Goal: Task Accomplishment & Management: Manage account settings

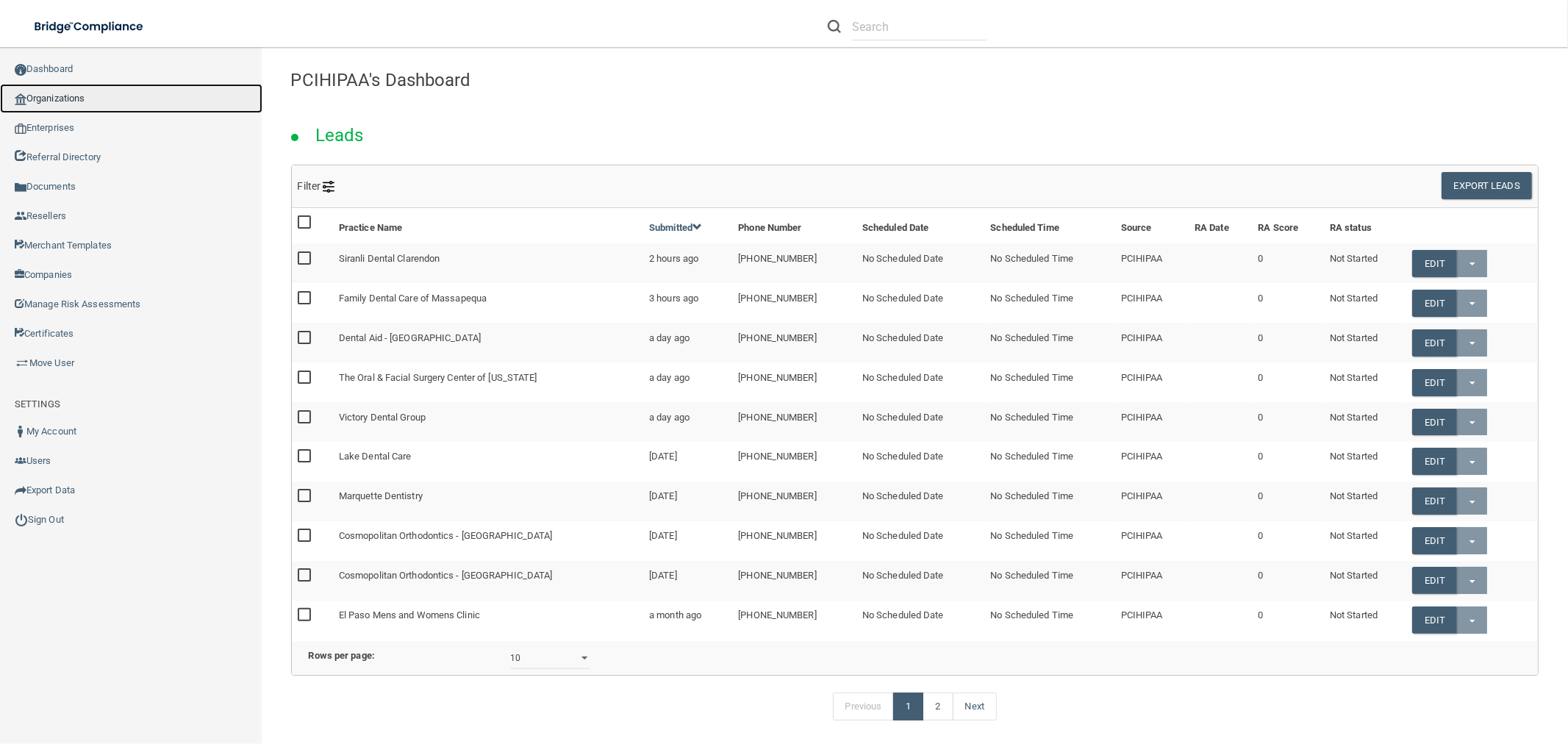
click at [108, 92] on link "Organizations" at bounding box center [131, 98] width 262 height 29
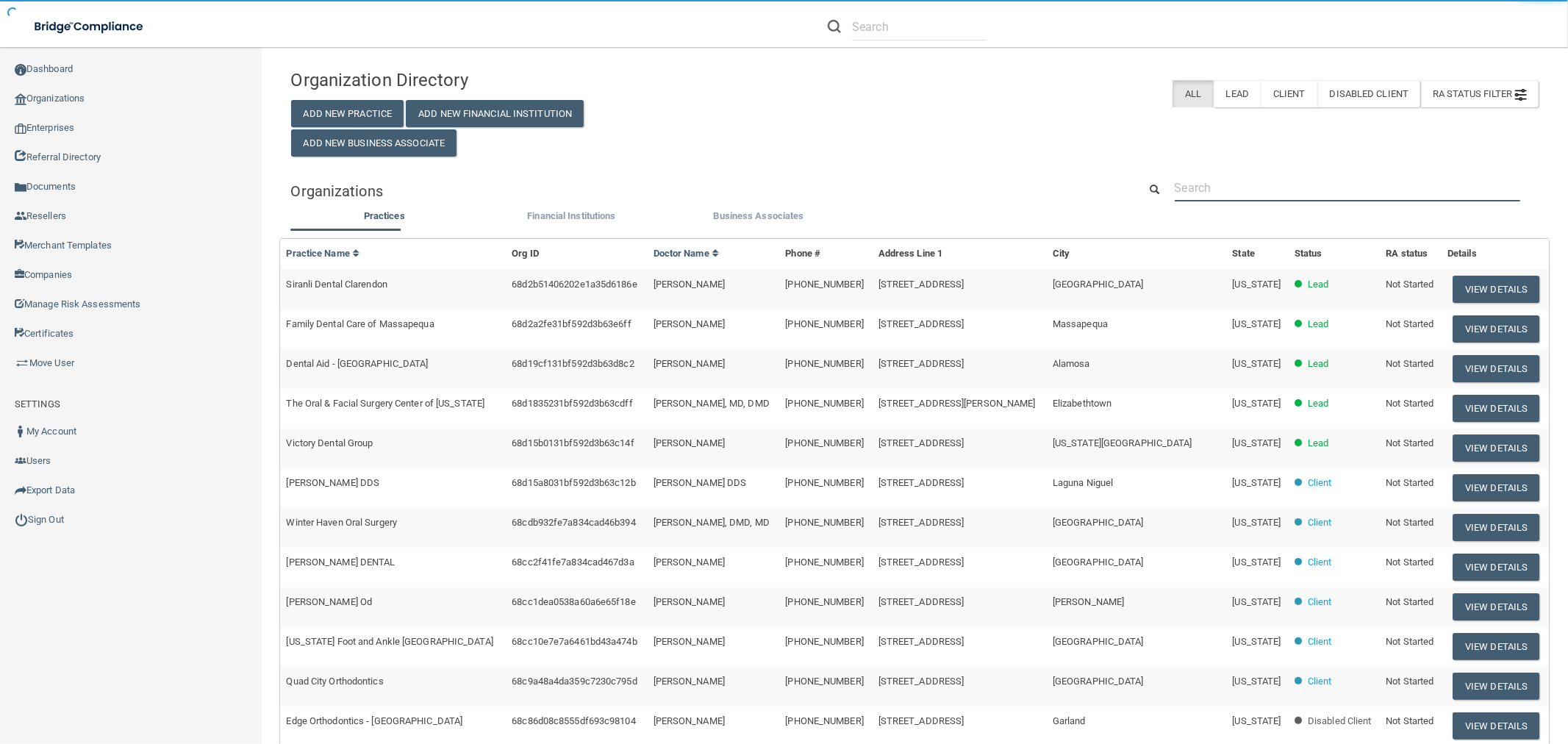
click at [1307, 186] on input "text" at bounding box center [1347, 188] width 345 height 27
paste input "[PERSON_NAME][EMAIL_ADDRESS][DOMAIN_NAME]"
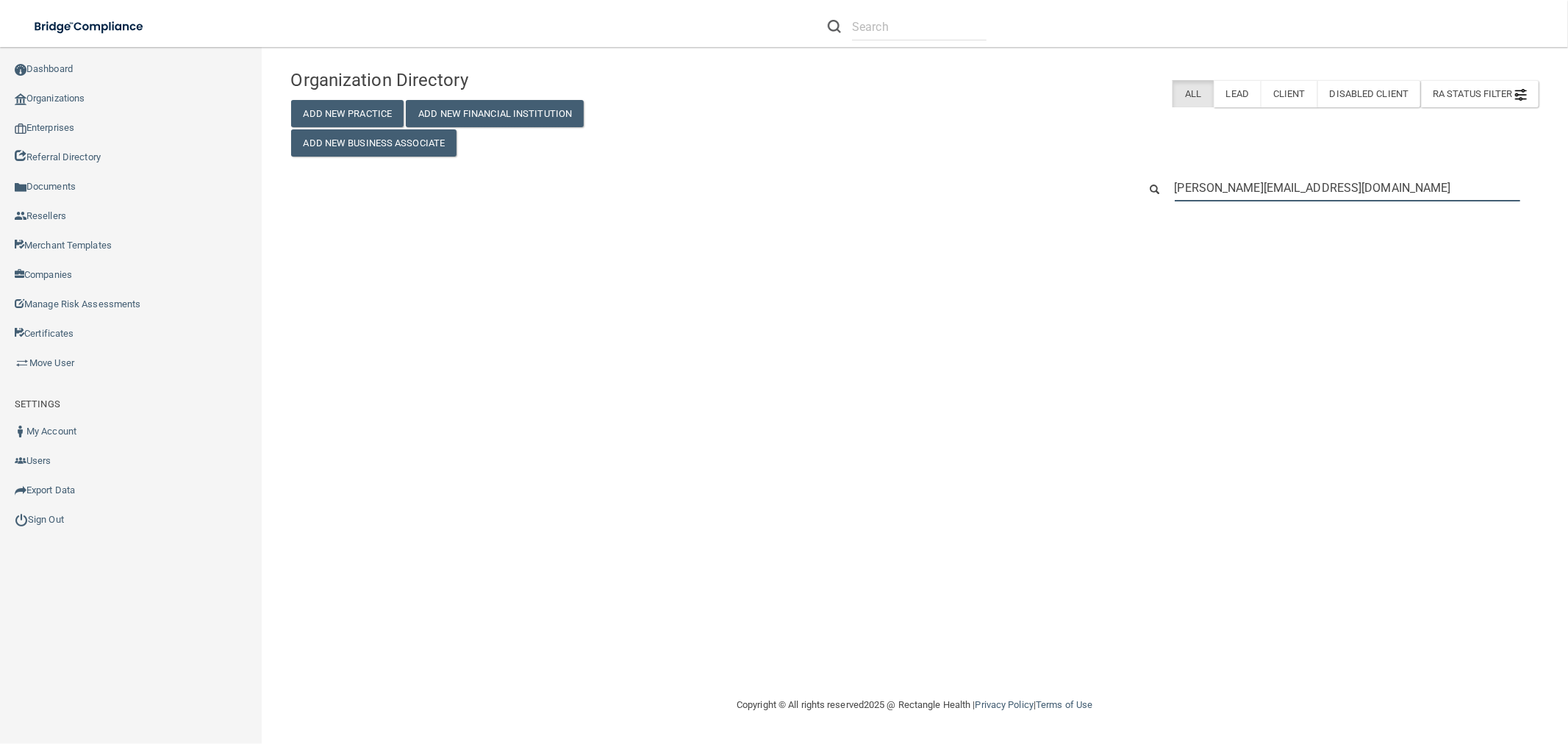
type input "[PERSON_NAME][EMAIL_ADDRESS][DOMAIN_NAME]"
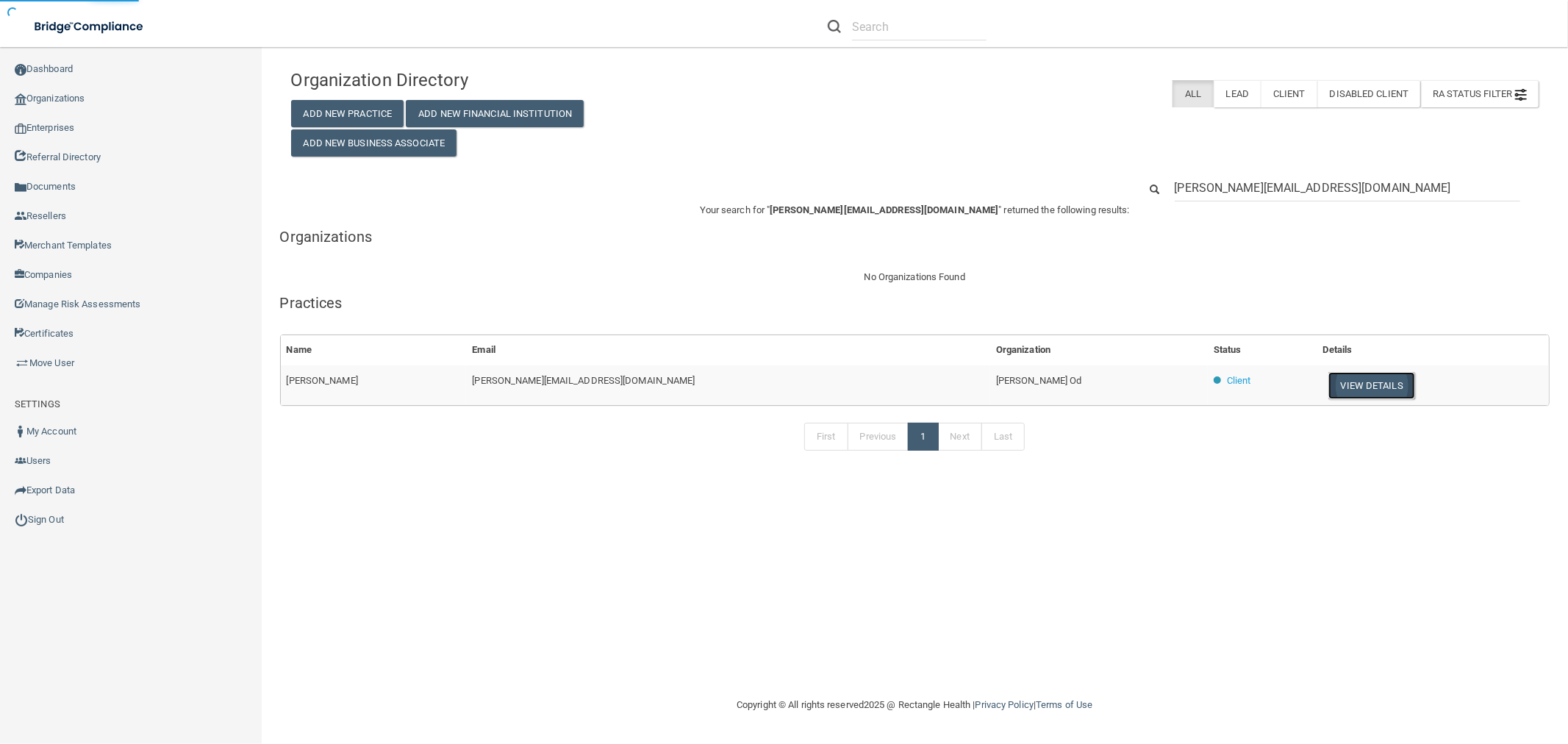
click at [1328, 391] on button "View Details" at bounding box center [1371, 386] width 87 height 27
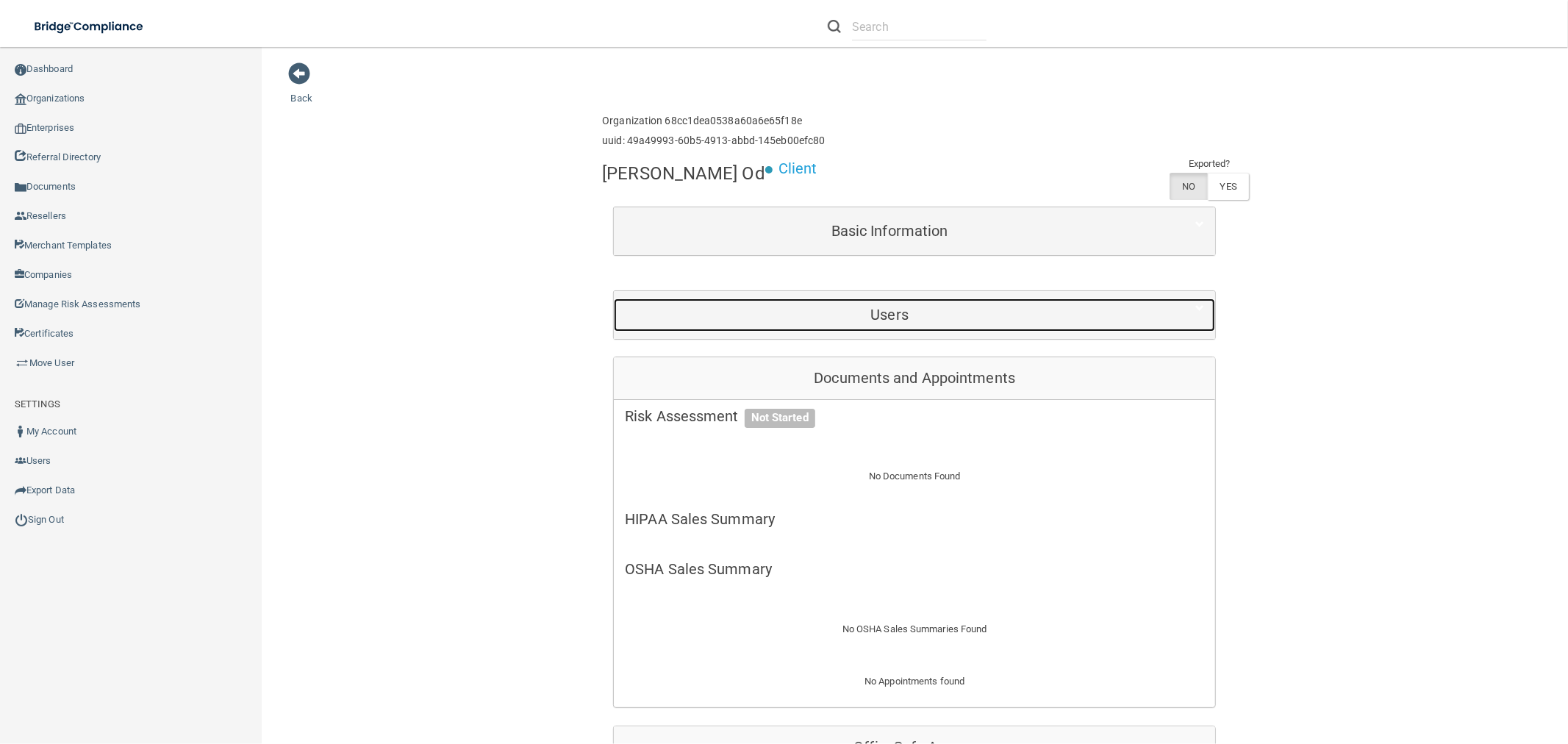
click at [870, 311] on h5 "Users" at bounding box center [889, 314] width 529 height 16
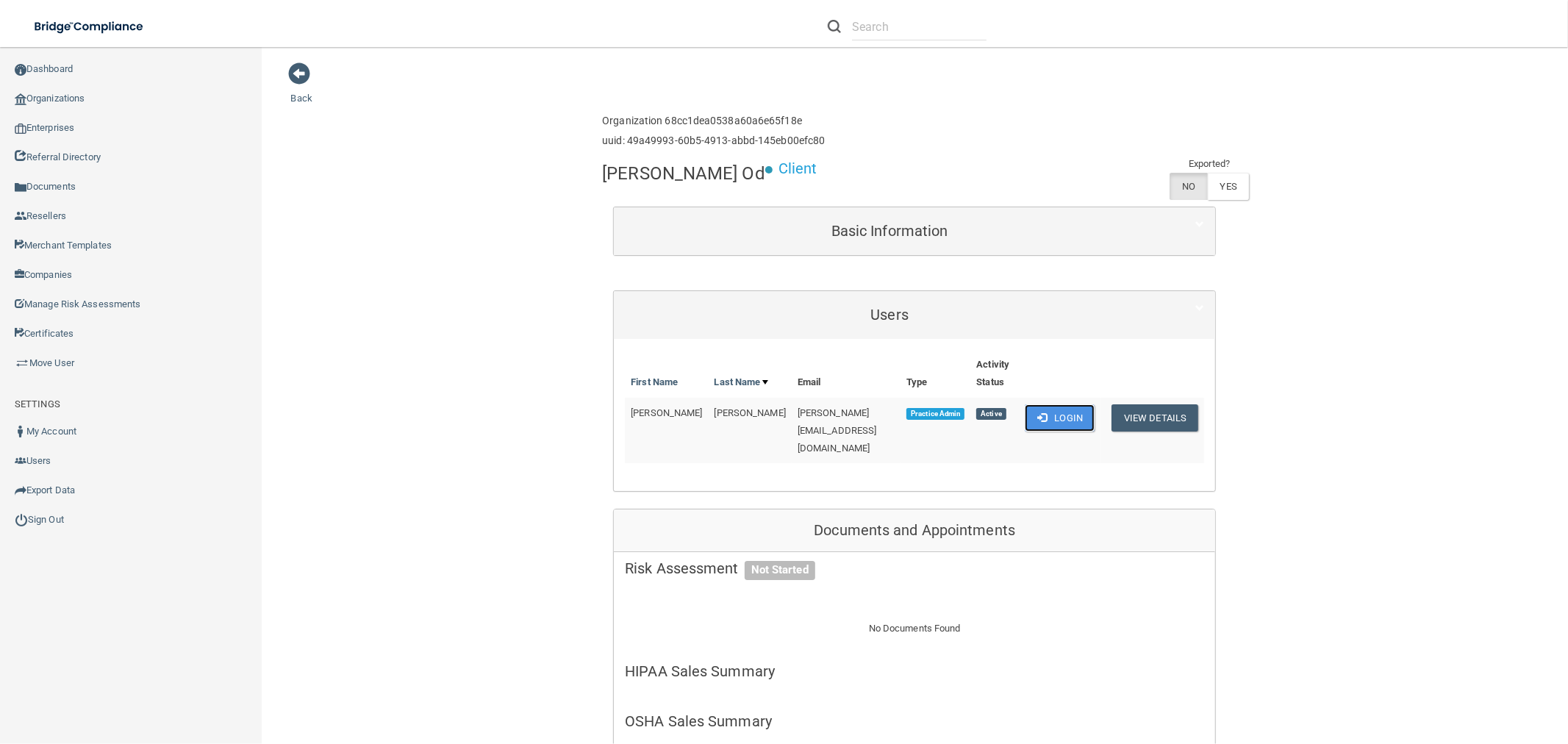
click at [1041, 404] on button "Login" at bounding box center [1060, 418] width 70 height 27
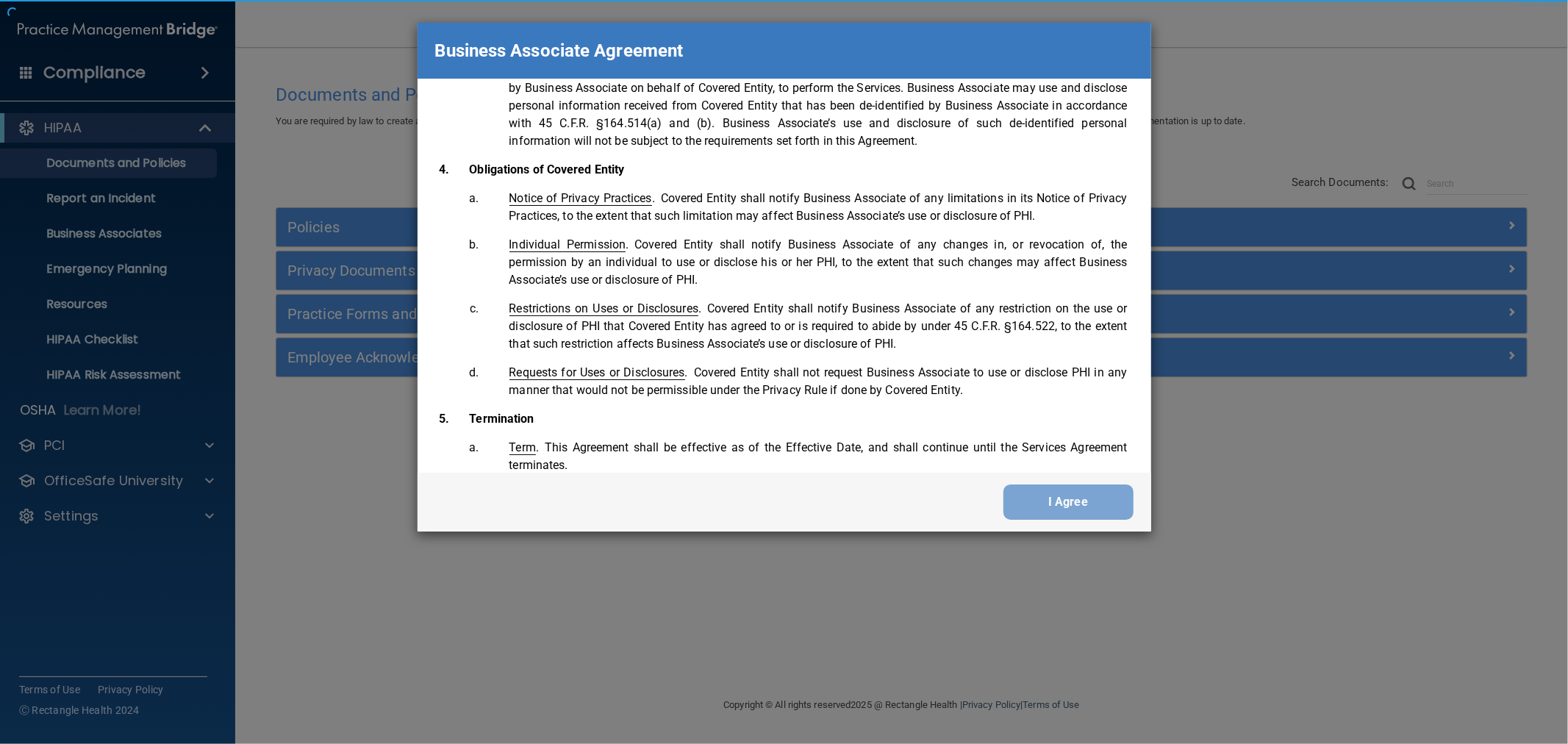
scroll to position [3015, 0]
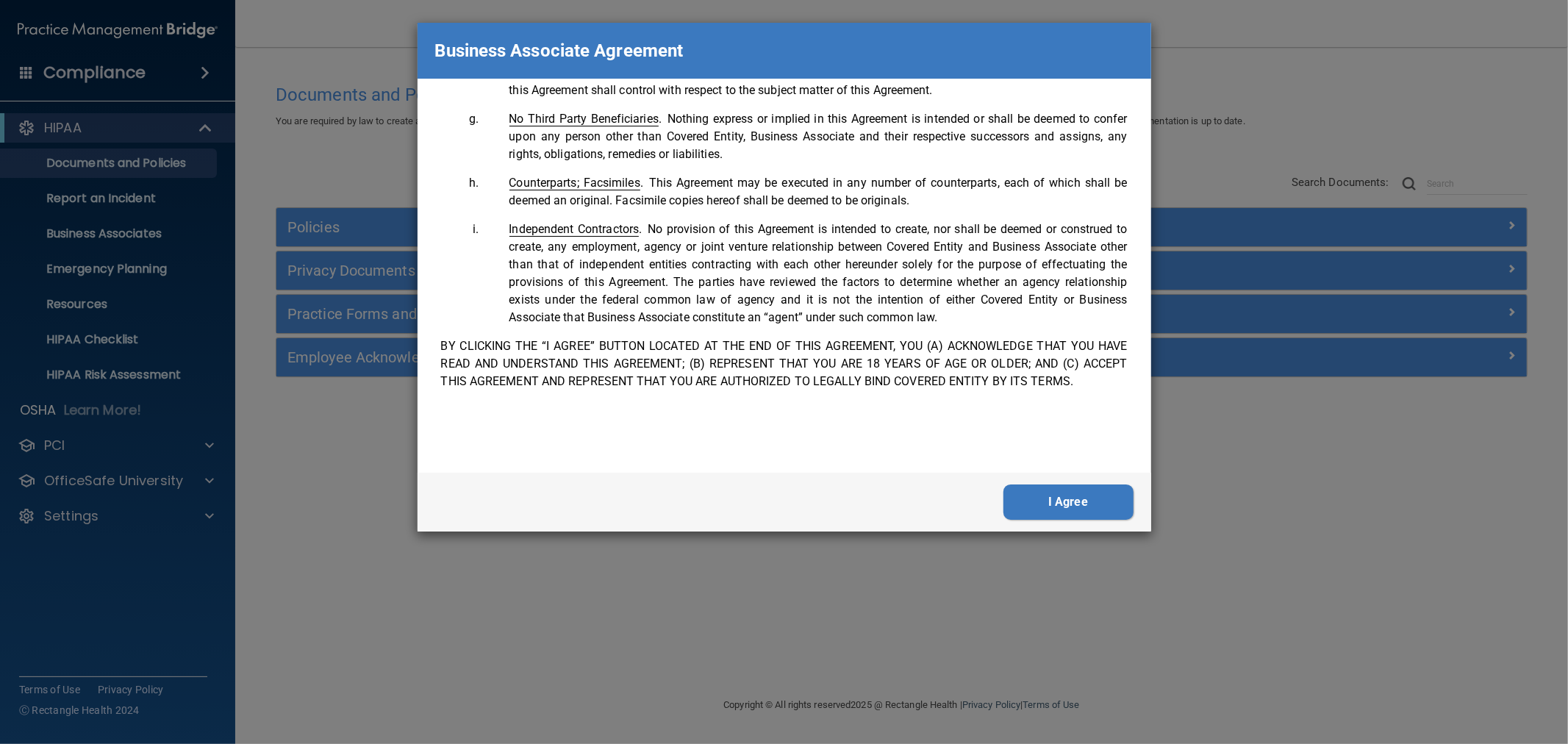
click at [1115, 490] on button "I Agree" at bounding box center [1068, 502] width 130 height 35
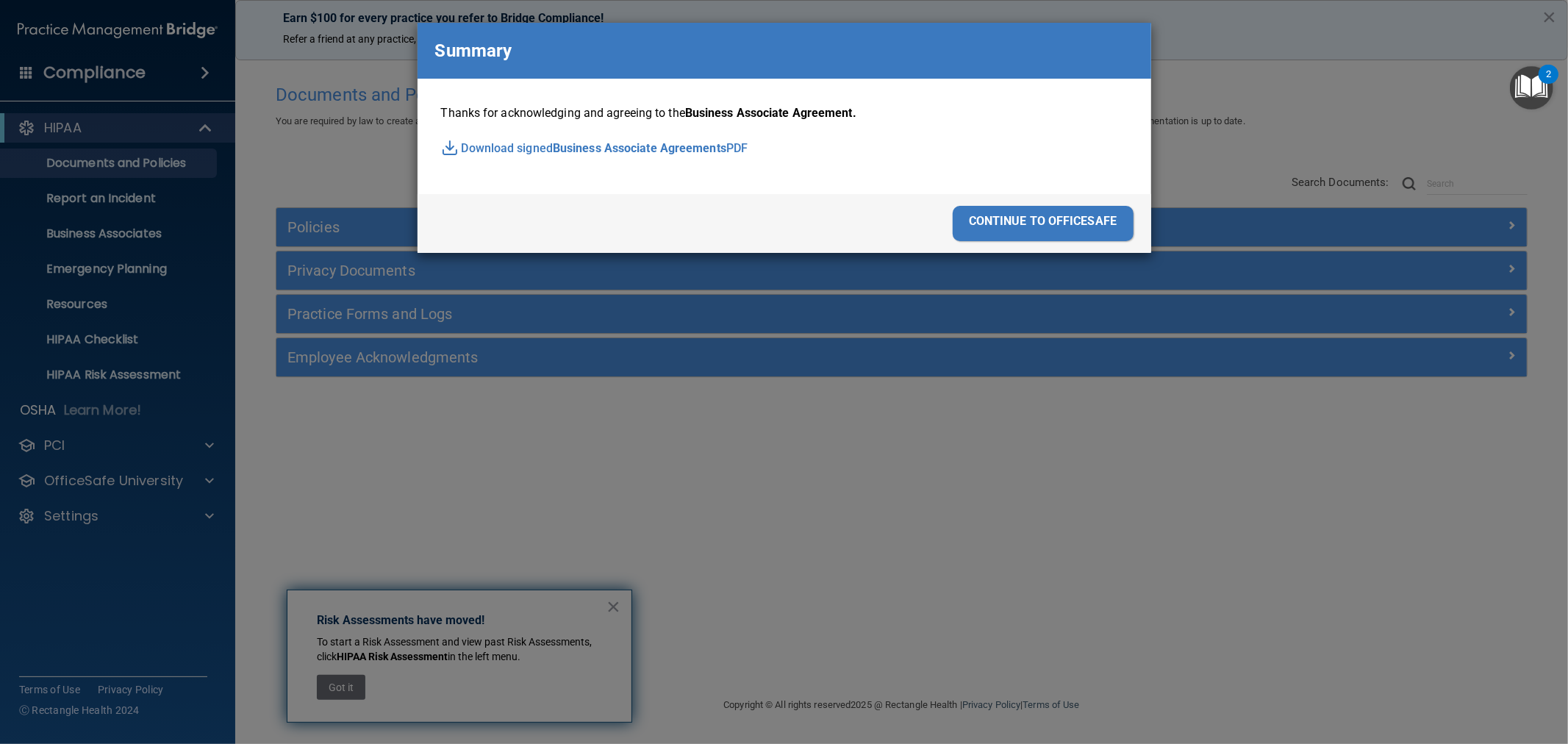
click at [1071, 229] on div "continue to officesafe" at bounding box center [1043, 223] width 181 height 35
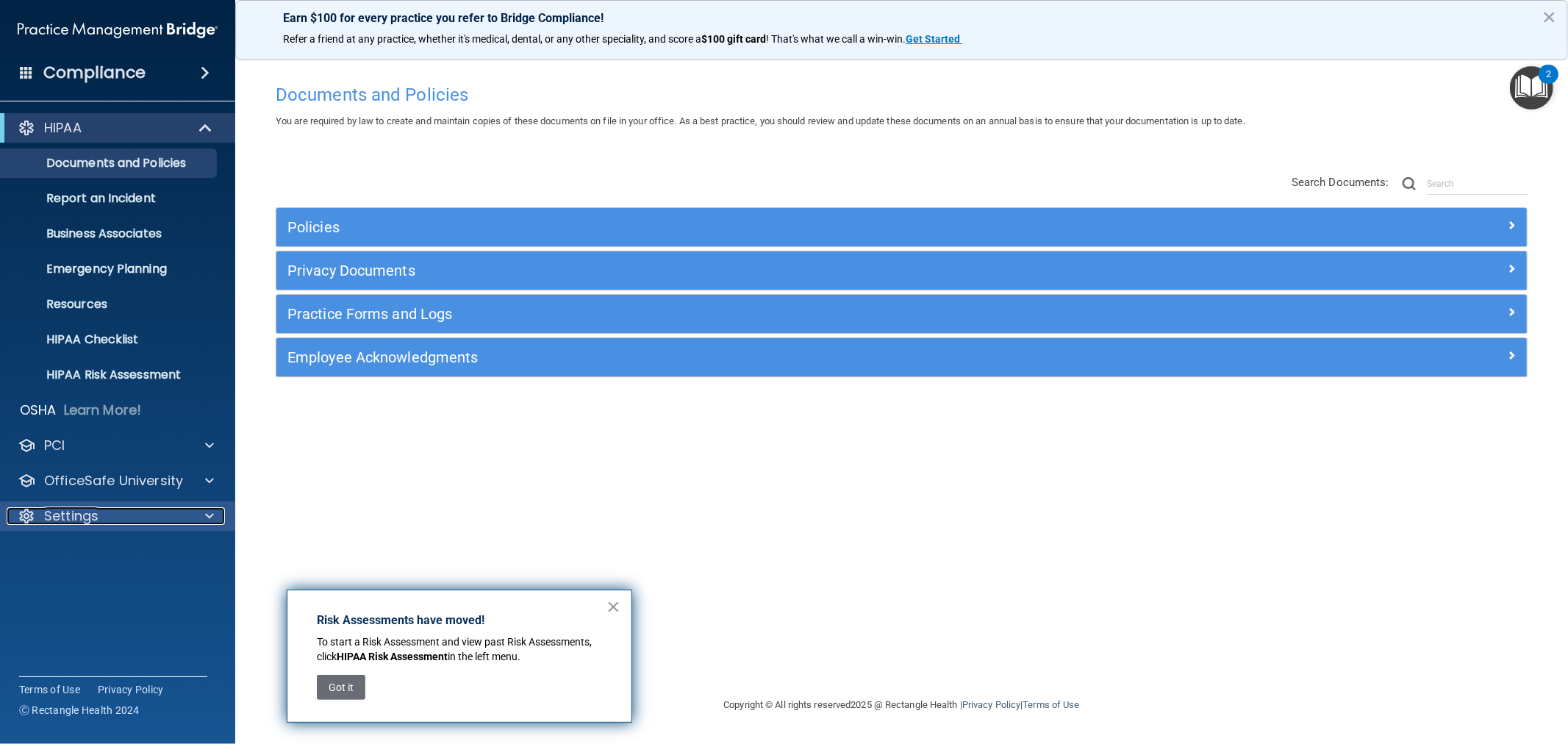
click at [97, 522] on p "Settings" at bounding box center [71, 515] width 54 height 17
click at [87, 581] on p "My Users" at bounding box center [110, 586] width 201 height 14
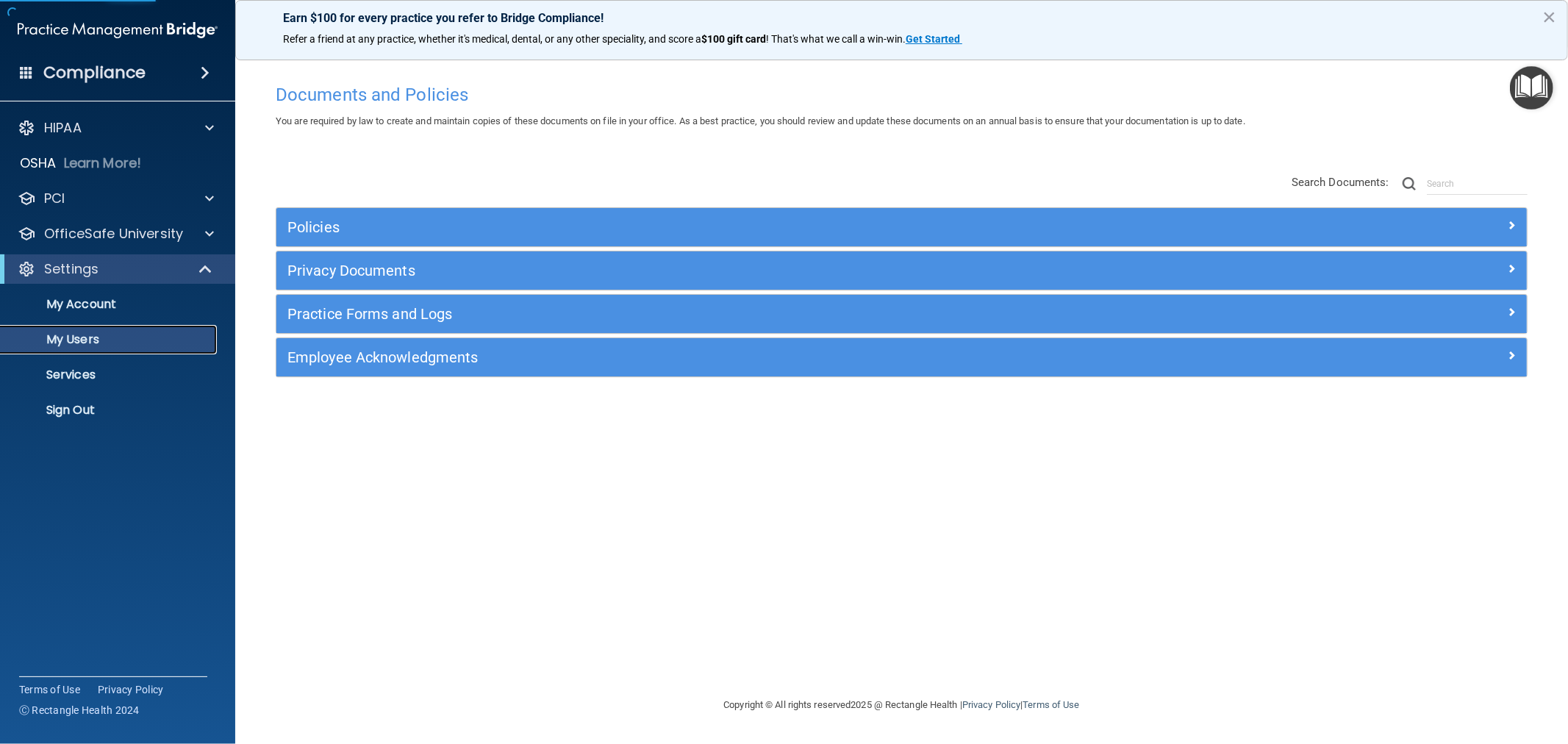
select select "20"
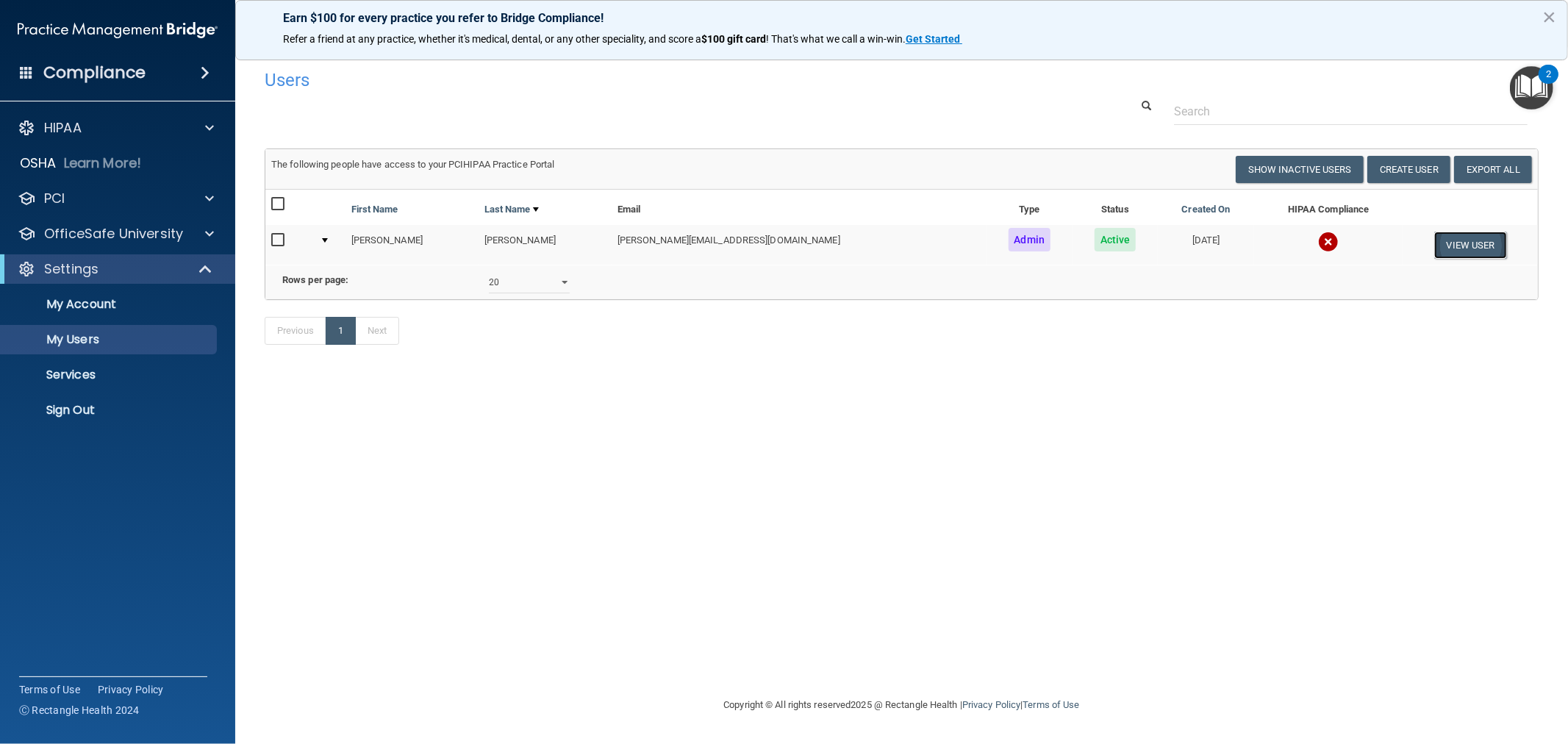
click at [1464, 241] on button "View User" at bounding box center [1470, 245] width 72 height 27
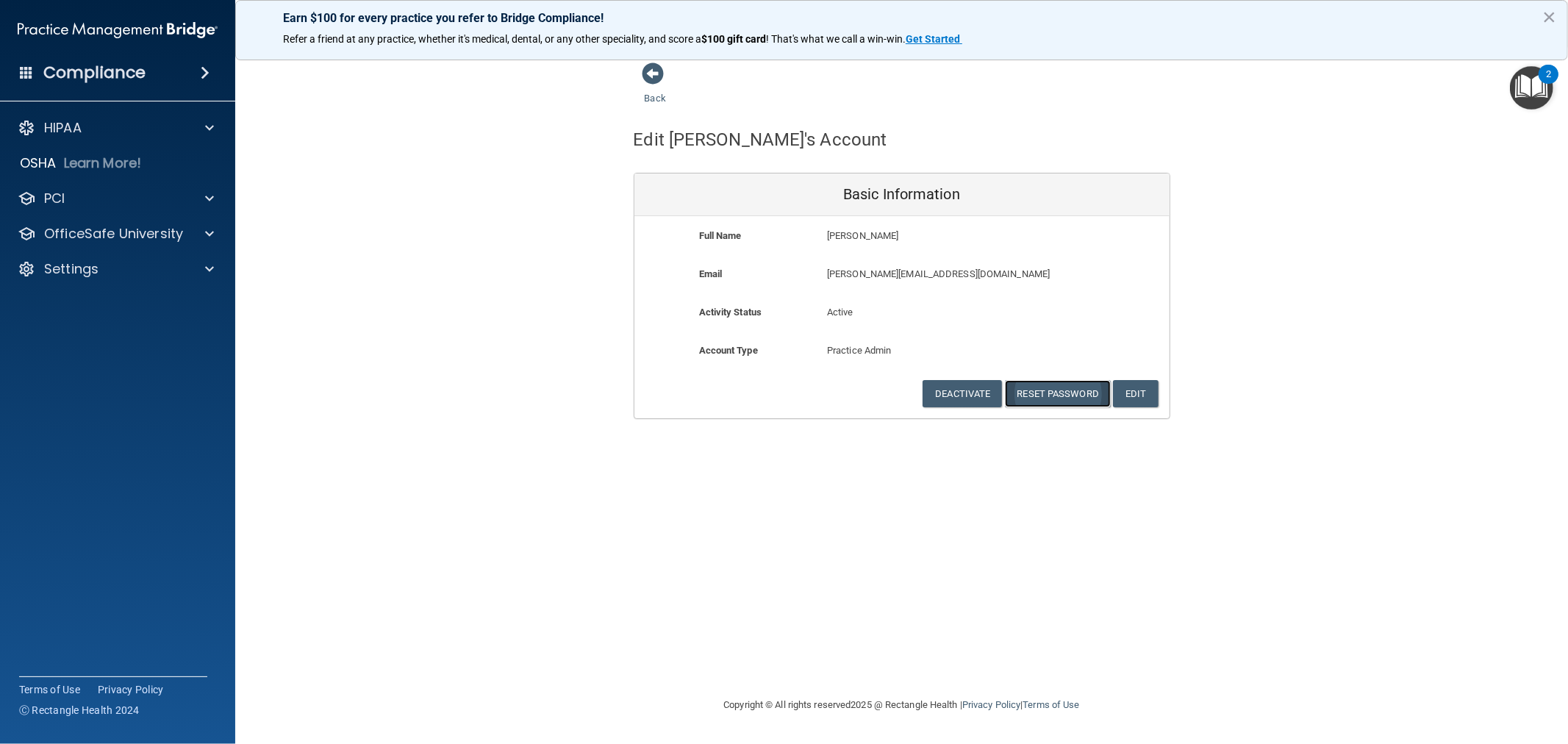
click at [1059, 392] on button "Reset Password" at bounding box center [1057, 394] width 106 height 27
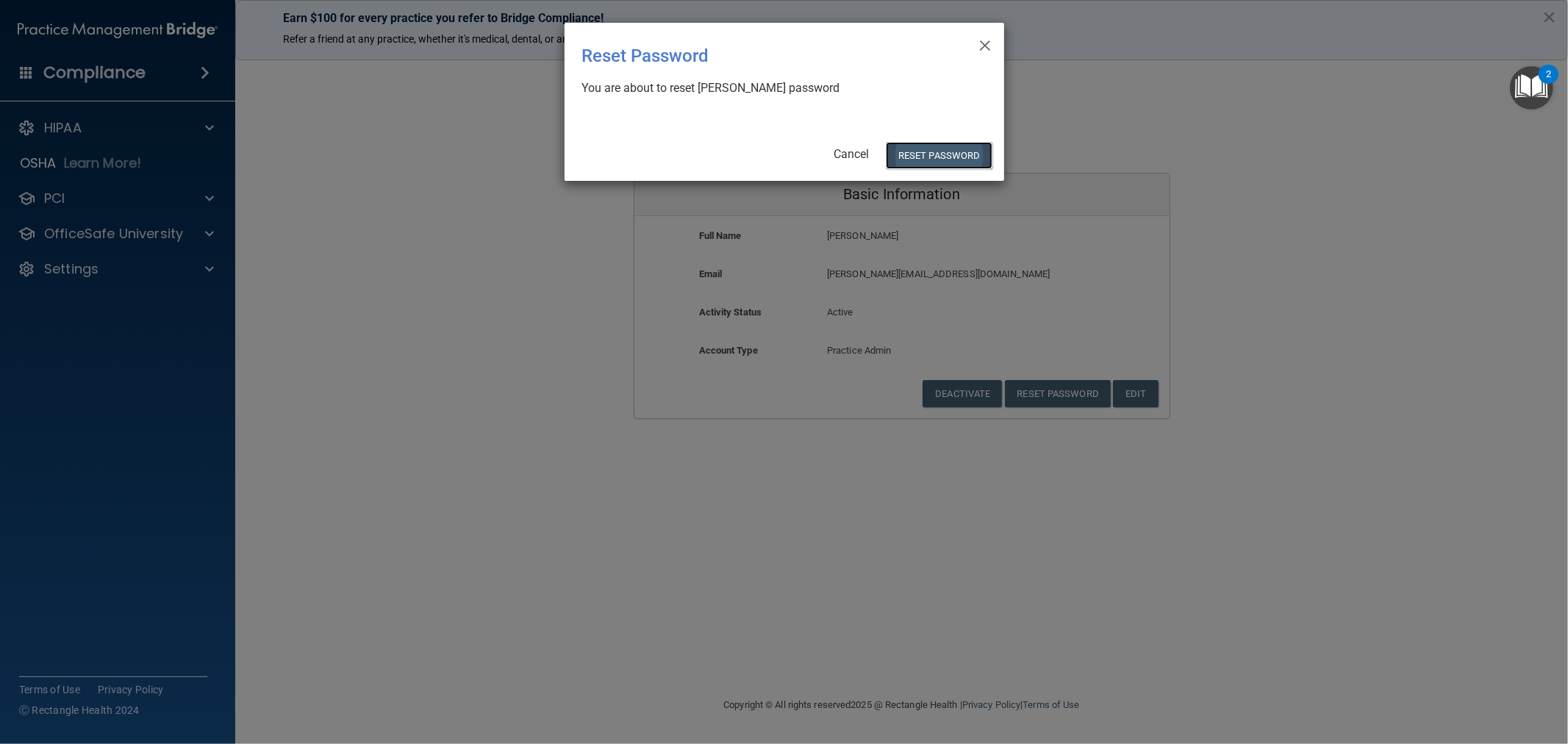
click at [967, 149] on button "Reset Password" at bounding box center [938, 155] width 106 height 27
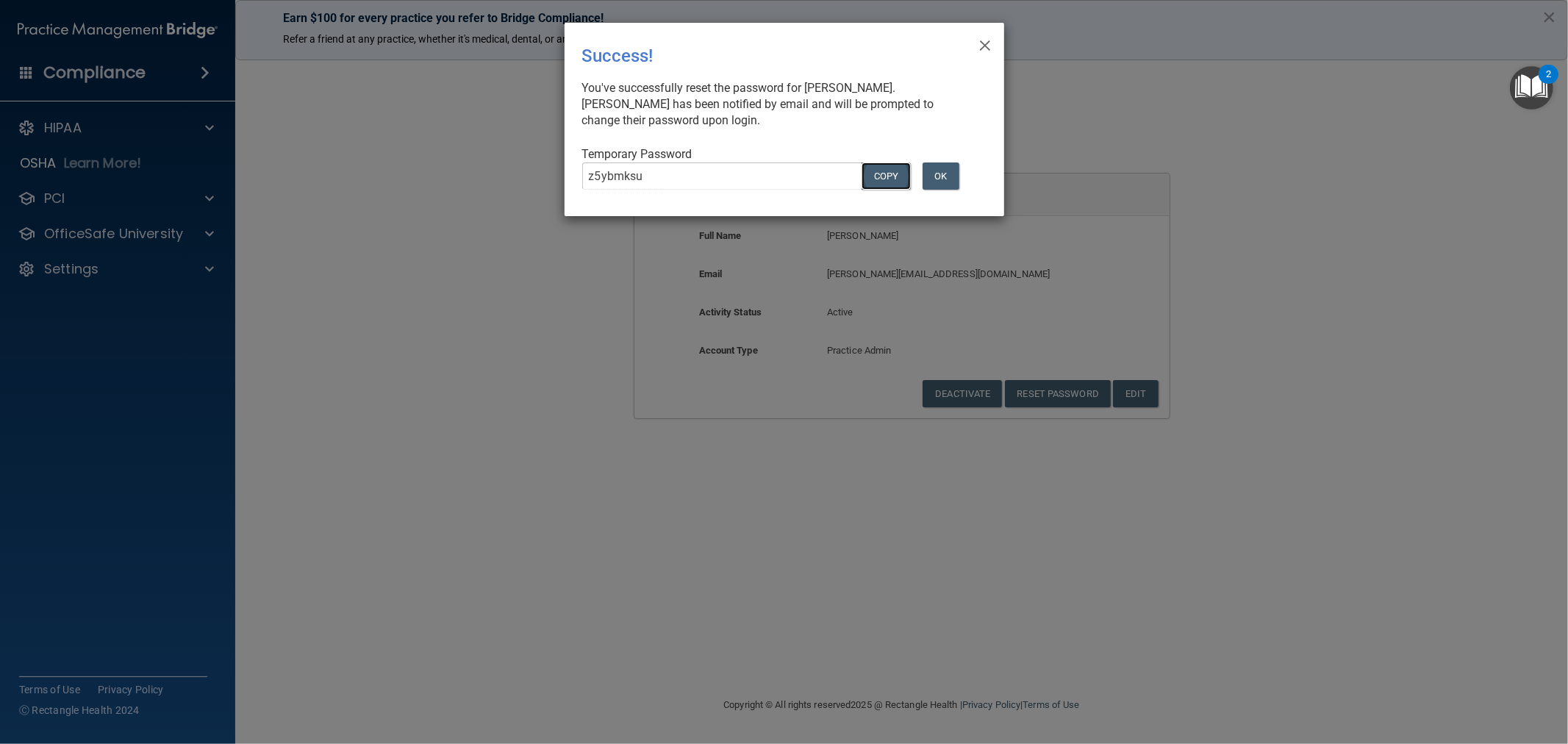
click at [892, 173] on button "COPY" at bounding box center [885, 176] width 48 height 27
click at [946, 174] on button "OK" at bounding box center [940, 176] width 37 height 27
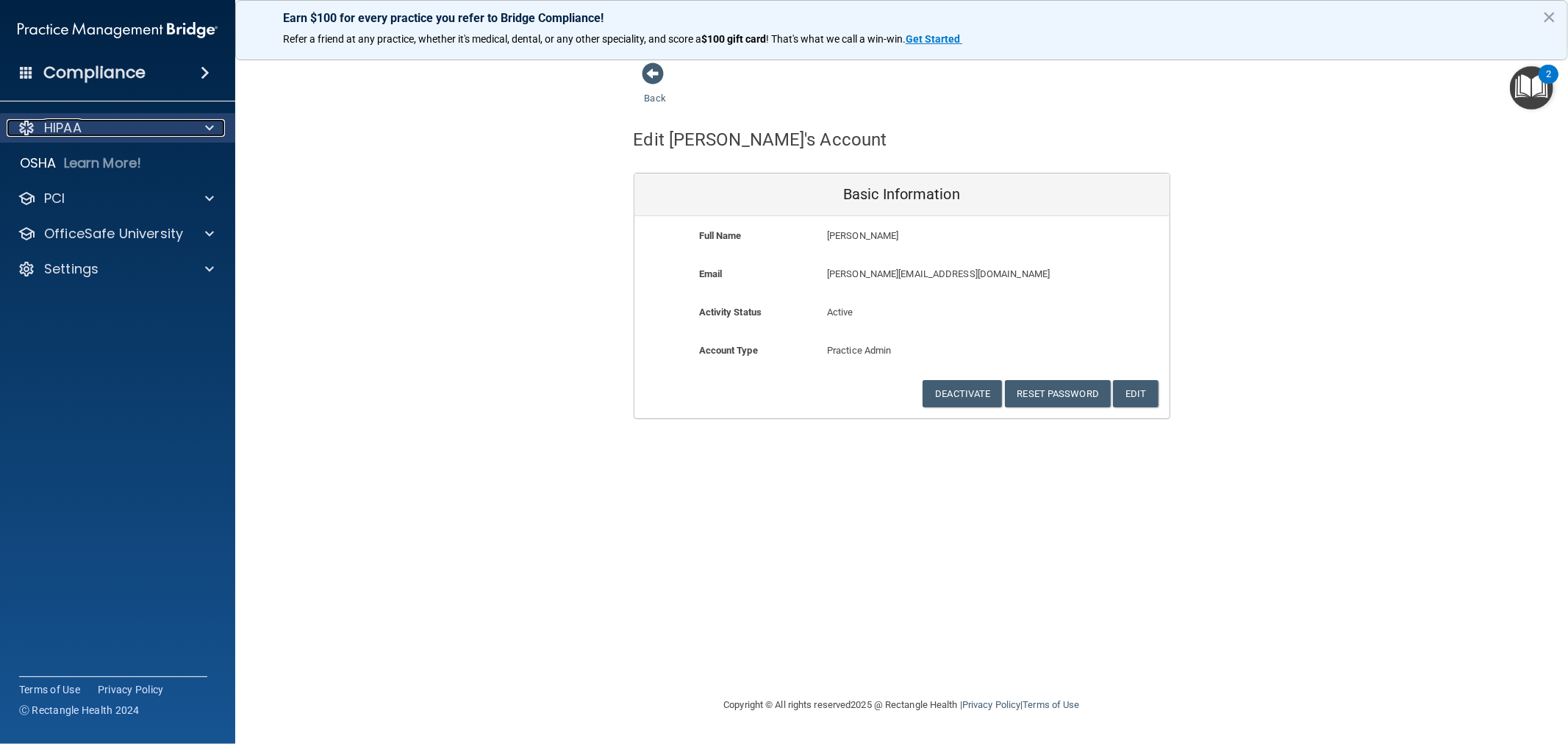
click at [60, 120] on p "HIPAA" at bounding box center [63, 128] width 38 height 17
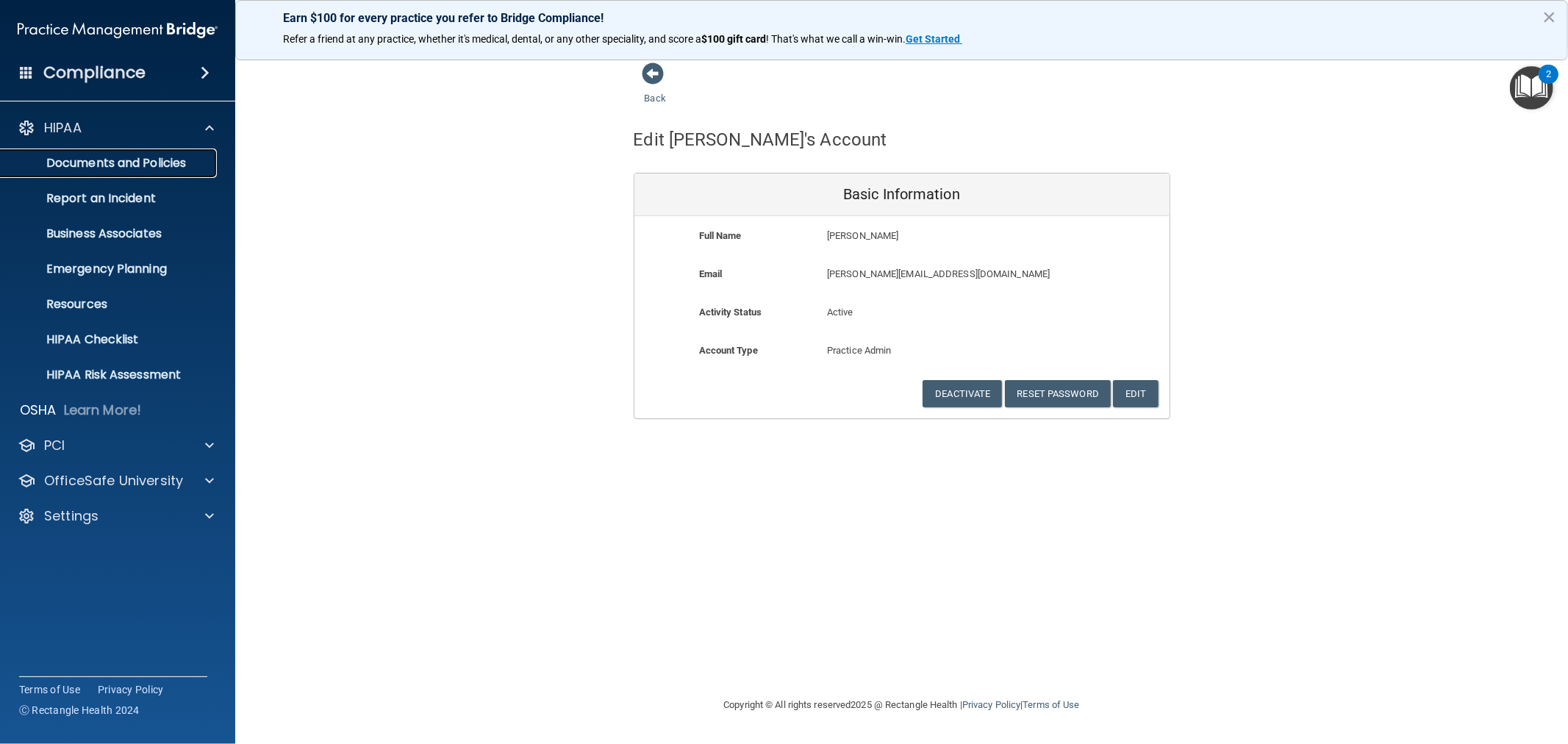
drag, startPoint x: 88, startPoint y: 164, endPoint x: 404, endPoint y: 211, distance: 319.5
click at [89, 164] on p "Documents and Policies" at bounding box center [110, 163] width 201 height 14
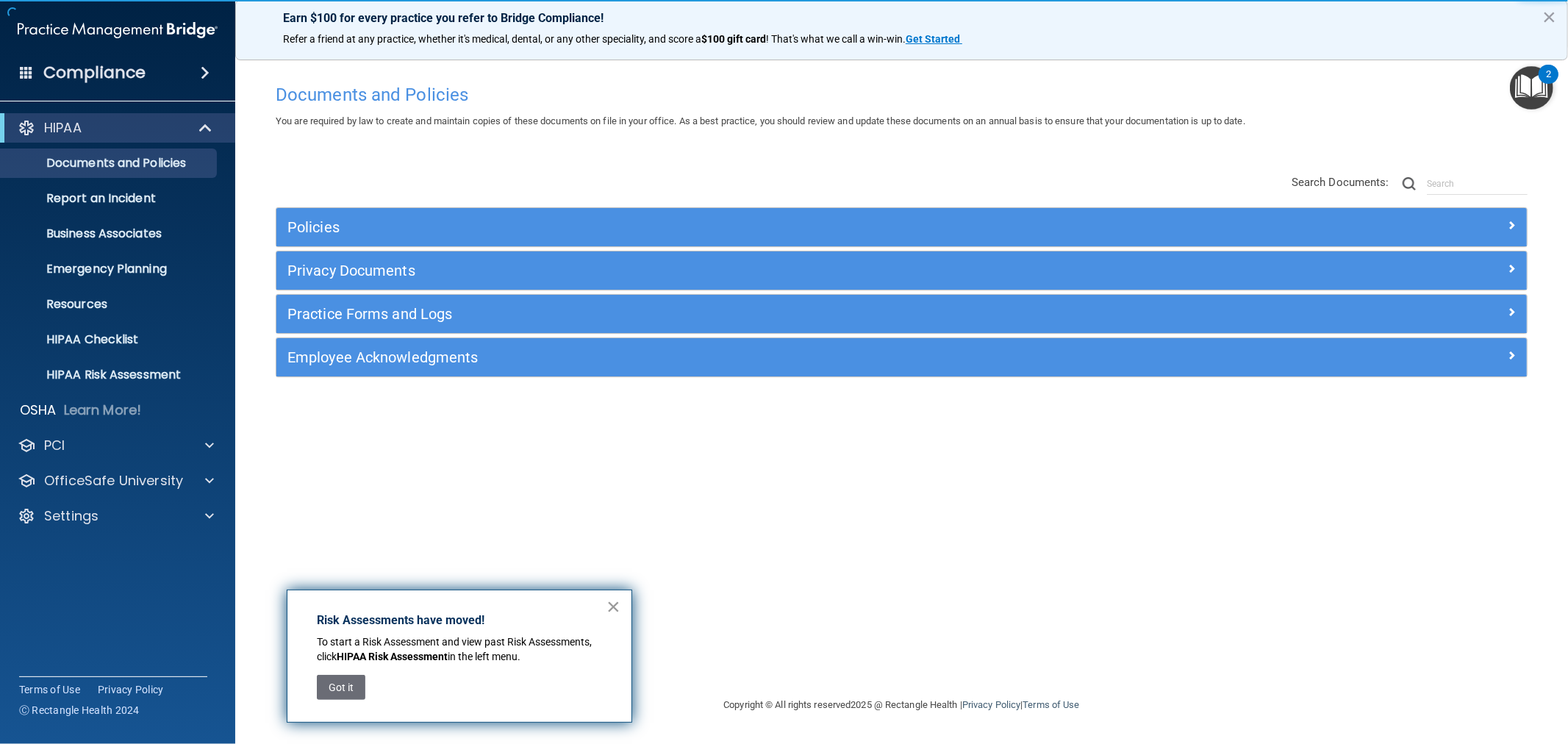
click at [619, 609] on button "×" at bounding box center [613, 606] width 14 height 23
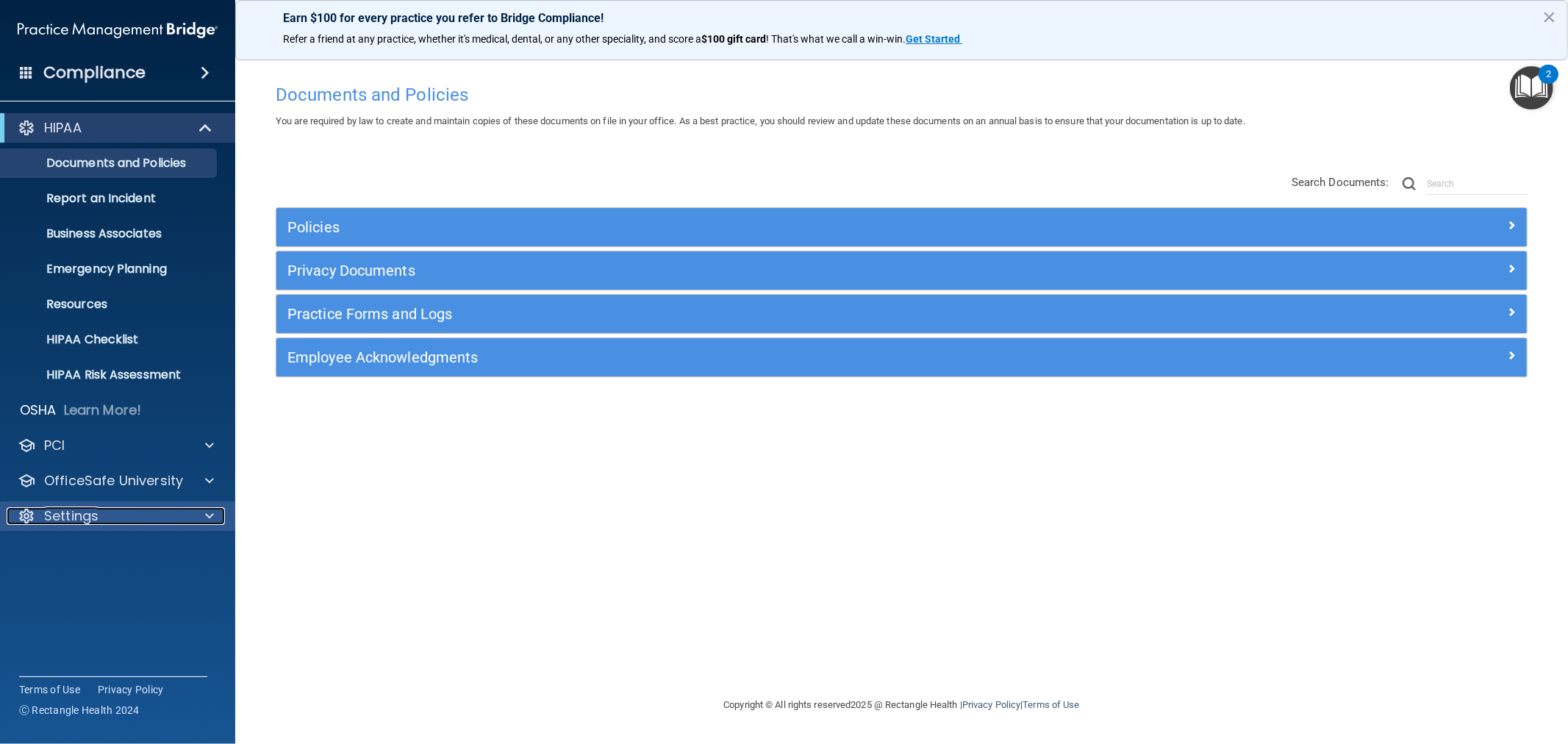
click at [165, 518] on div "Settings" at bounding box center [98, 515] width 183 height 17
click at [75, 656] on p "Sign Out" at bounding box center [110, 657] width 201 height 14
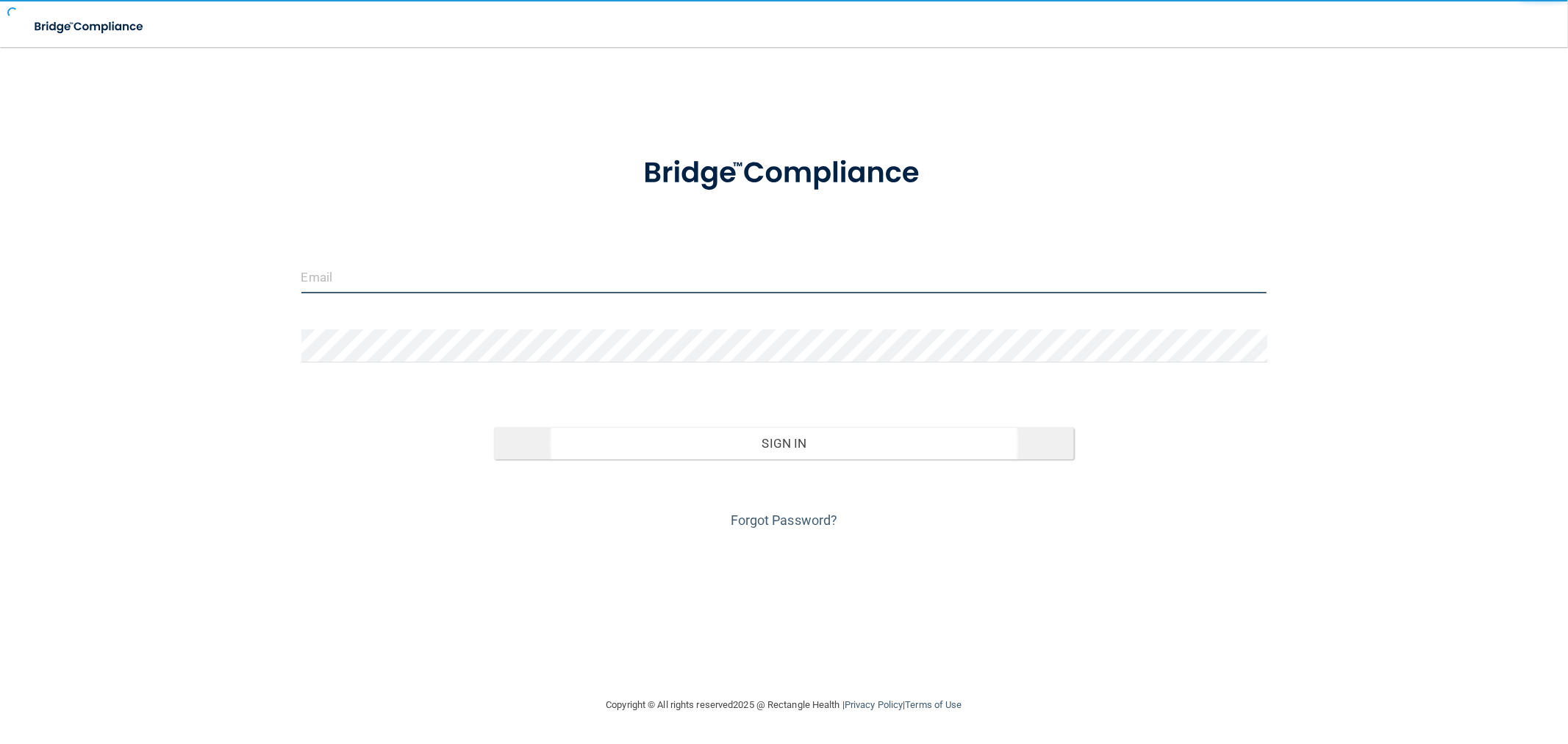
type input "clacys@pcihipaa.com"
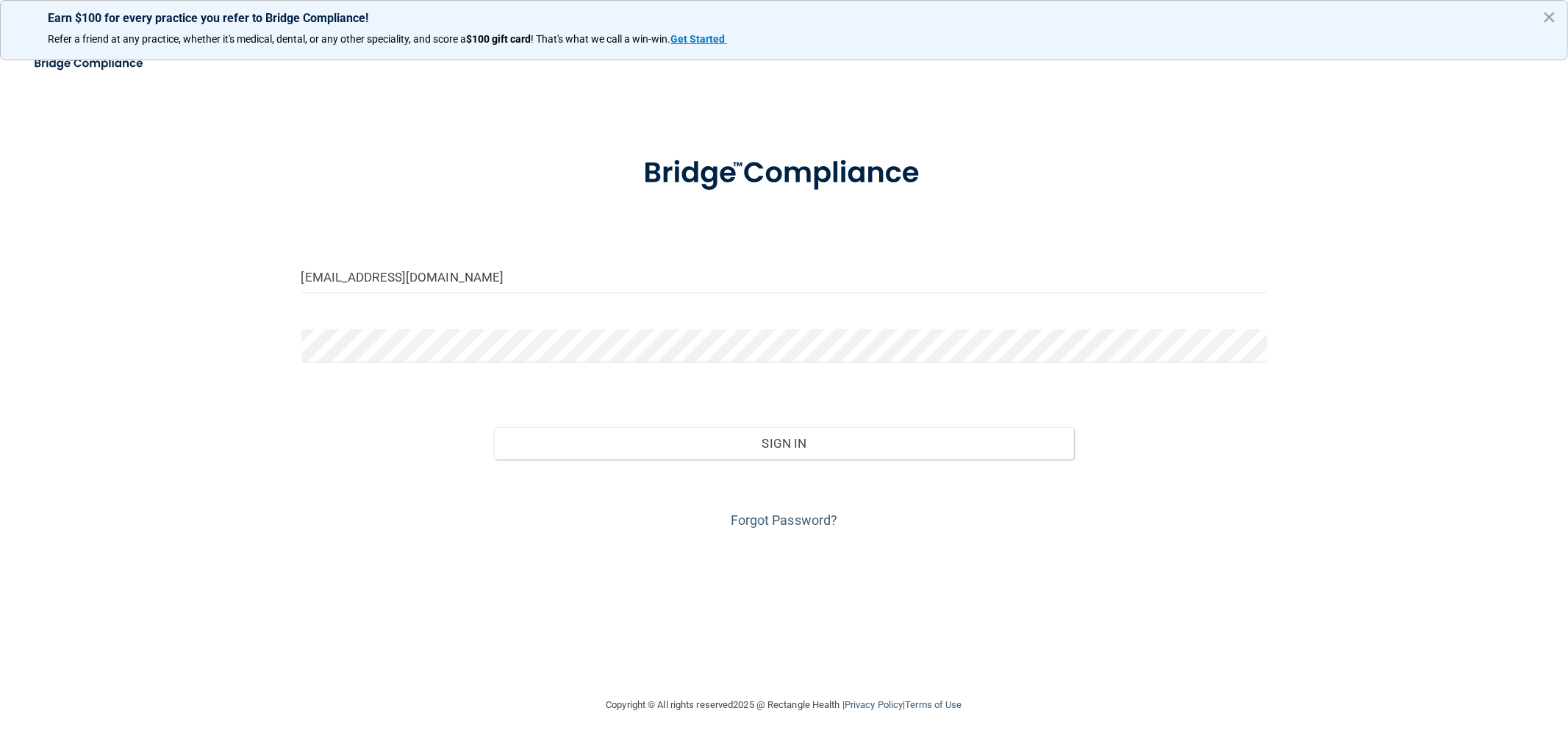
click at [1545, 13] on button "×" at bounding box center [1549, 17] width 14 height 23
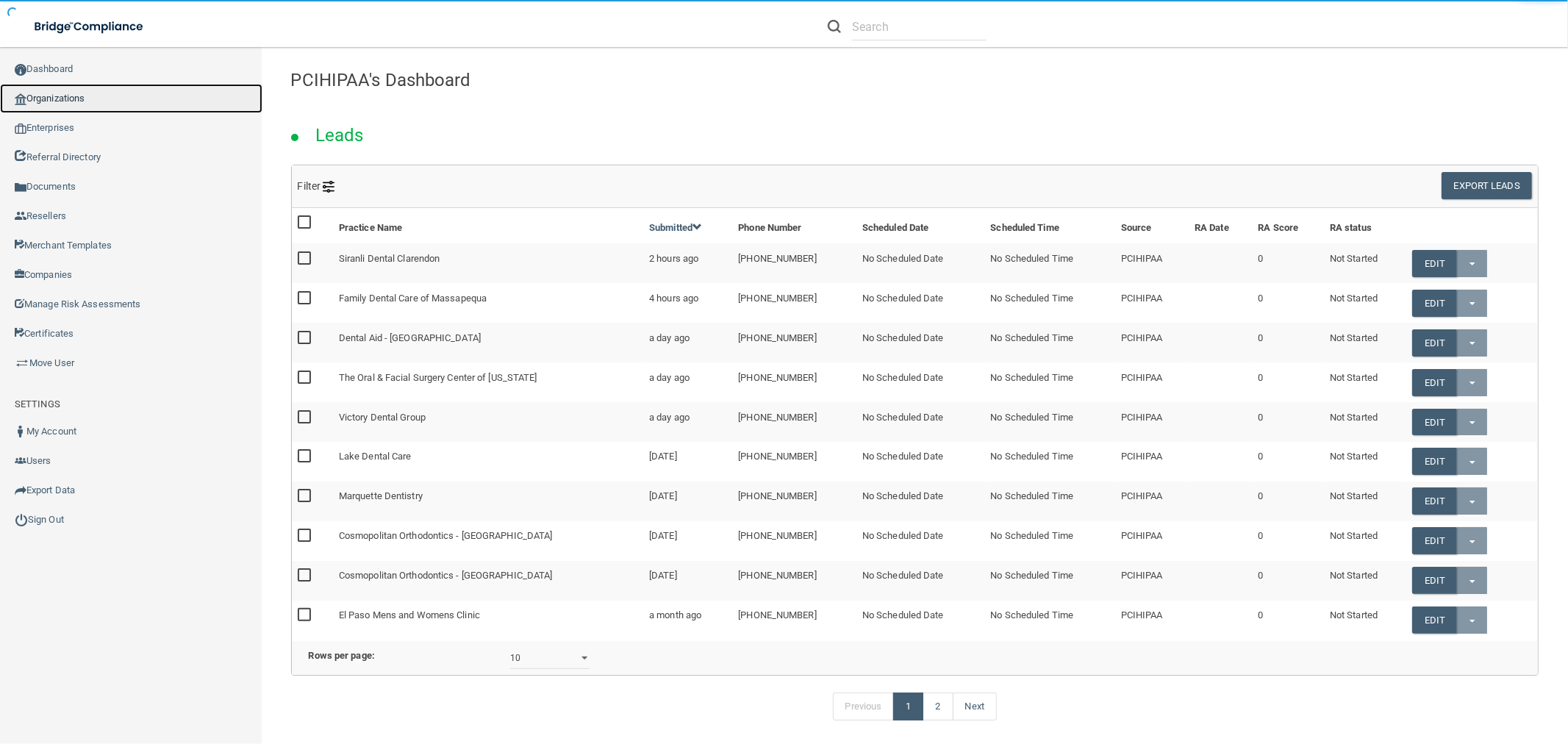
drag, startPoint x: 52, startPoint y: 94, endPoint x: 192, endPoint y: 107, distance: 140.6
click at [53, 94] on link "Organizations" at bounding box center [131, 98] width 262 height 29
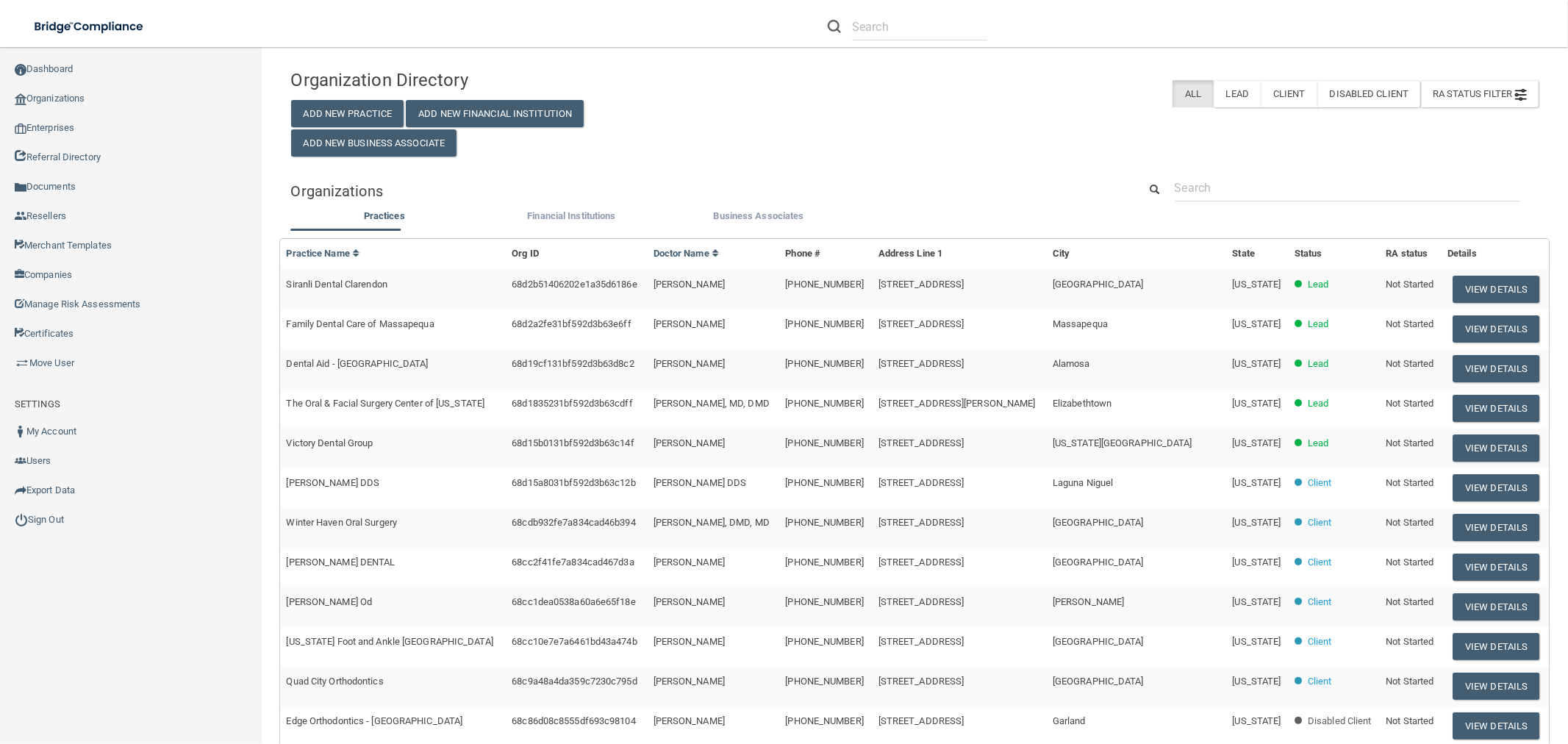
drag, startPoint x: 1293, startPoint y: 203, endPoint x: 1291, endPoint y: 195, distance: 8.2
click at [1292, 203] on div "Organizations" at bounding box center [915, 191] width 1270 height 33
click at [1290, 185] on input "text" at bounding box center [1347, 188] width 345 height 27
paste input "Modern Smiles"
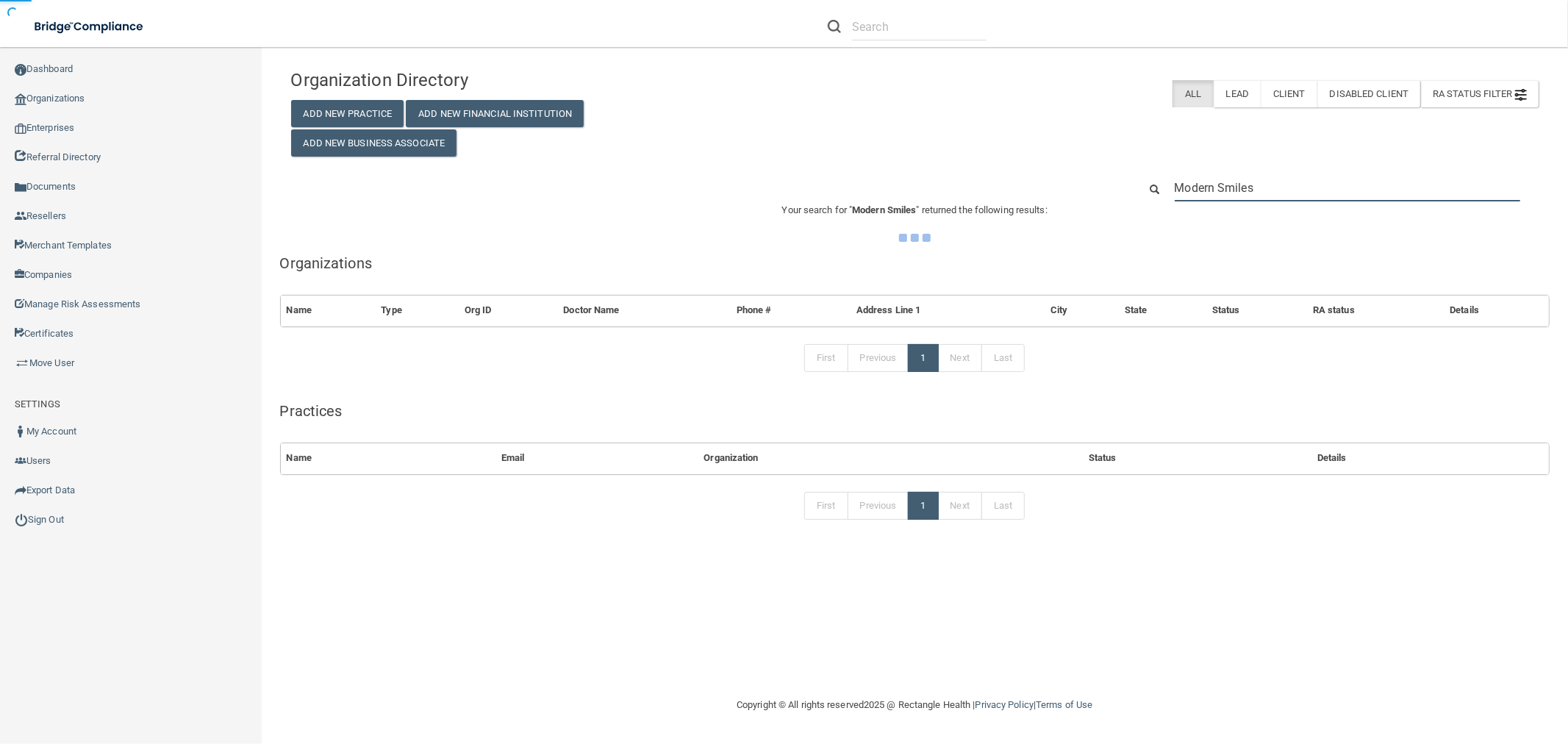
type input "Modern Smiles"
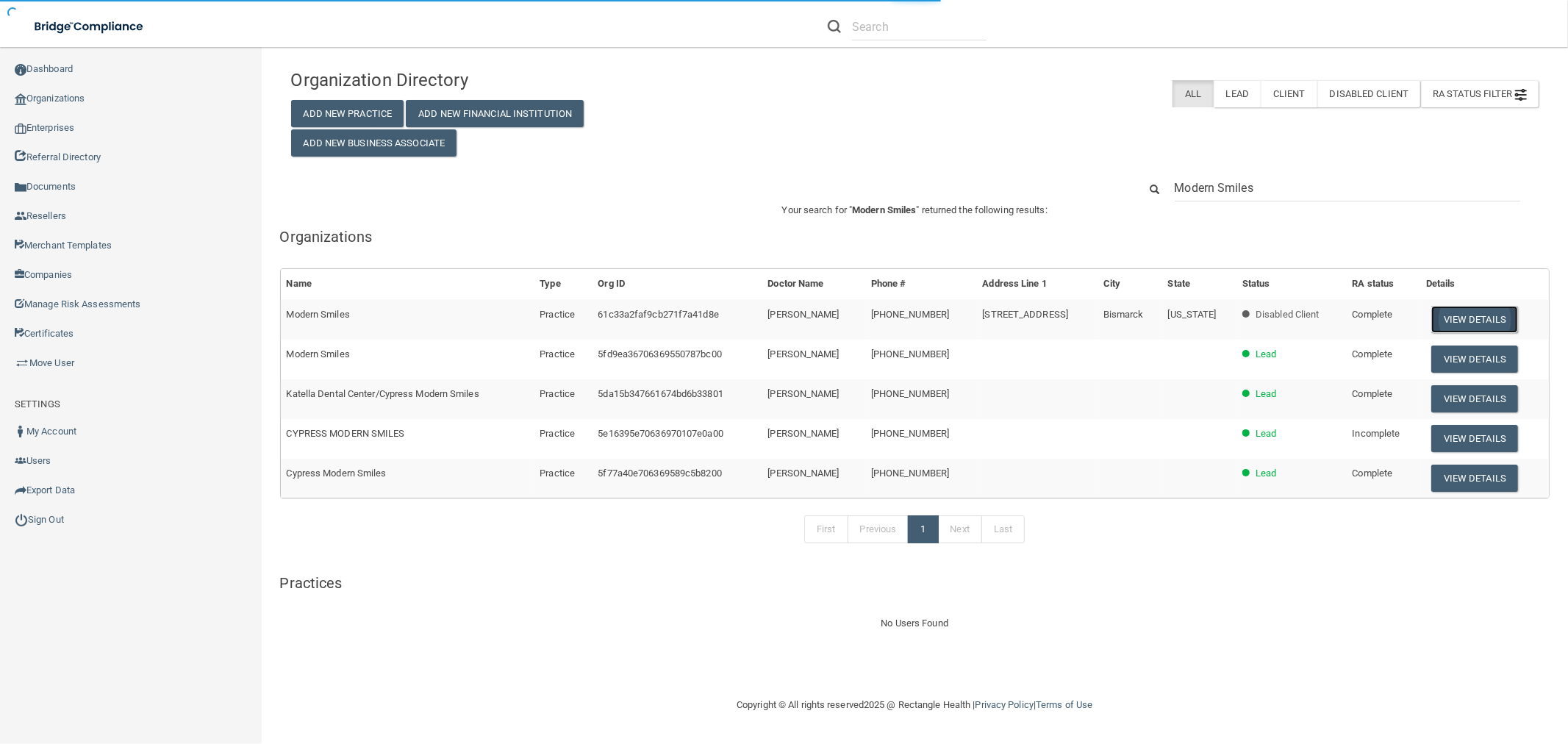
click at [1474, 324] on button "View Details" at bounding box center [1474, 319] width 87 height 27
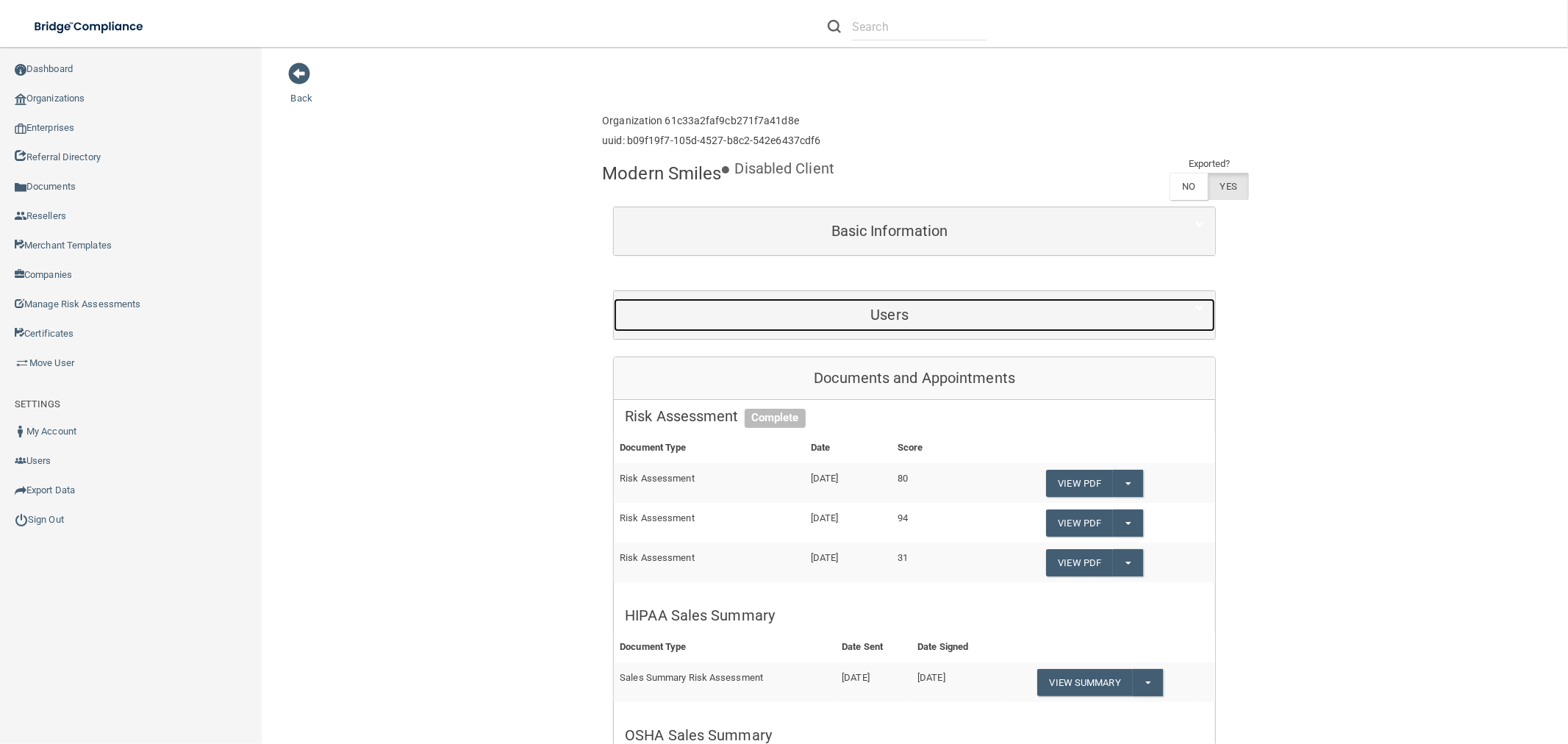
click at [976, 331] on div "Users" at bounding box center [889, 315] width 551 height 33
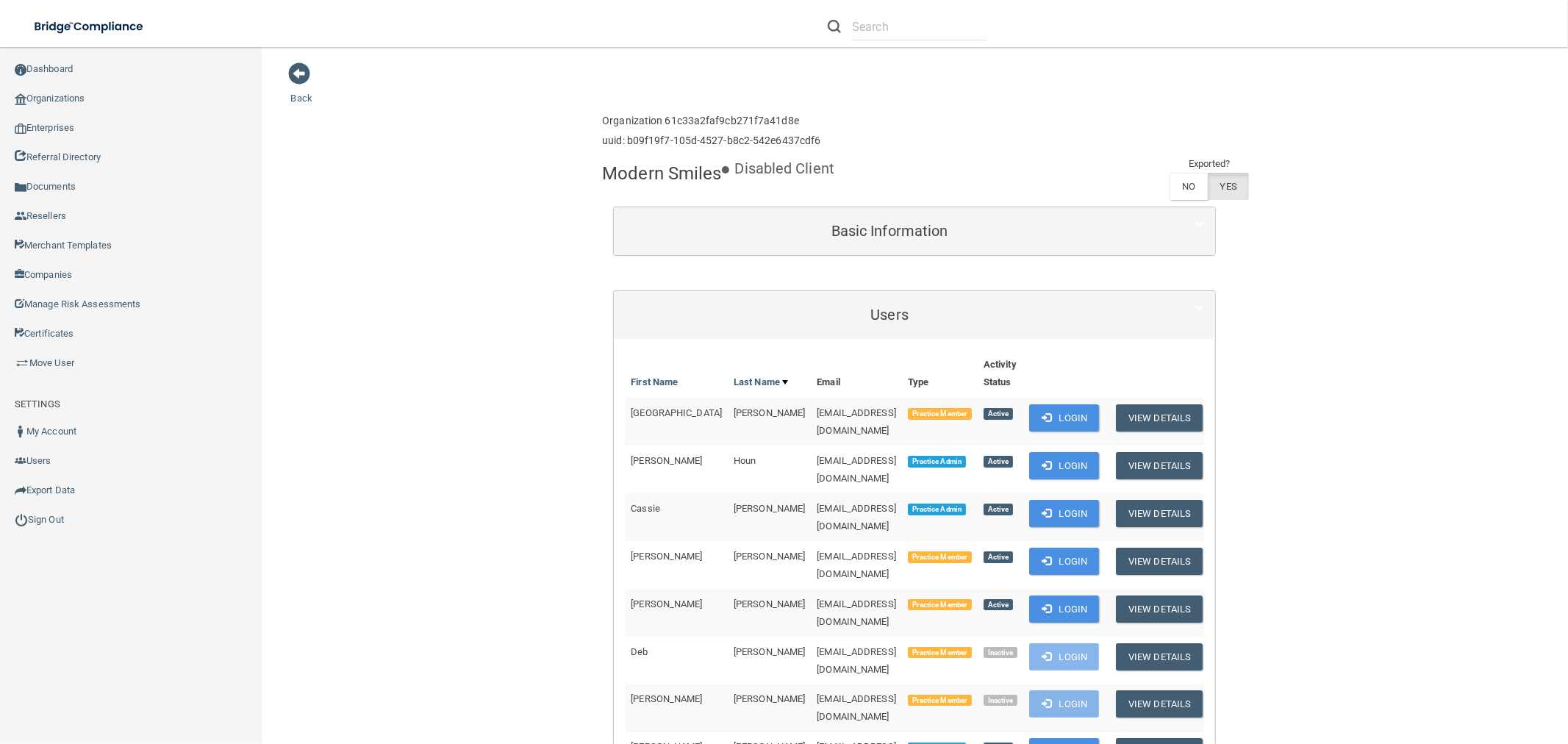
click at [827, 741] on span "nichols_hi_d@hotmail.com" at bounding box center [856, 755] width 79 height 29
copy td "nichols_hi_d@hotmail.com"
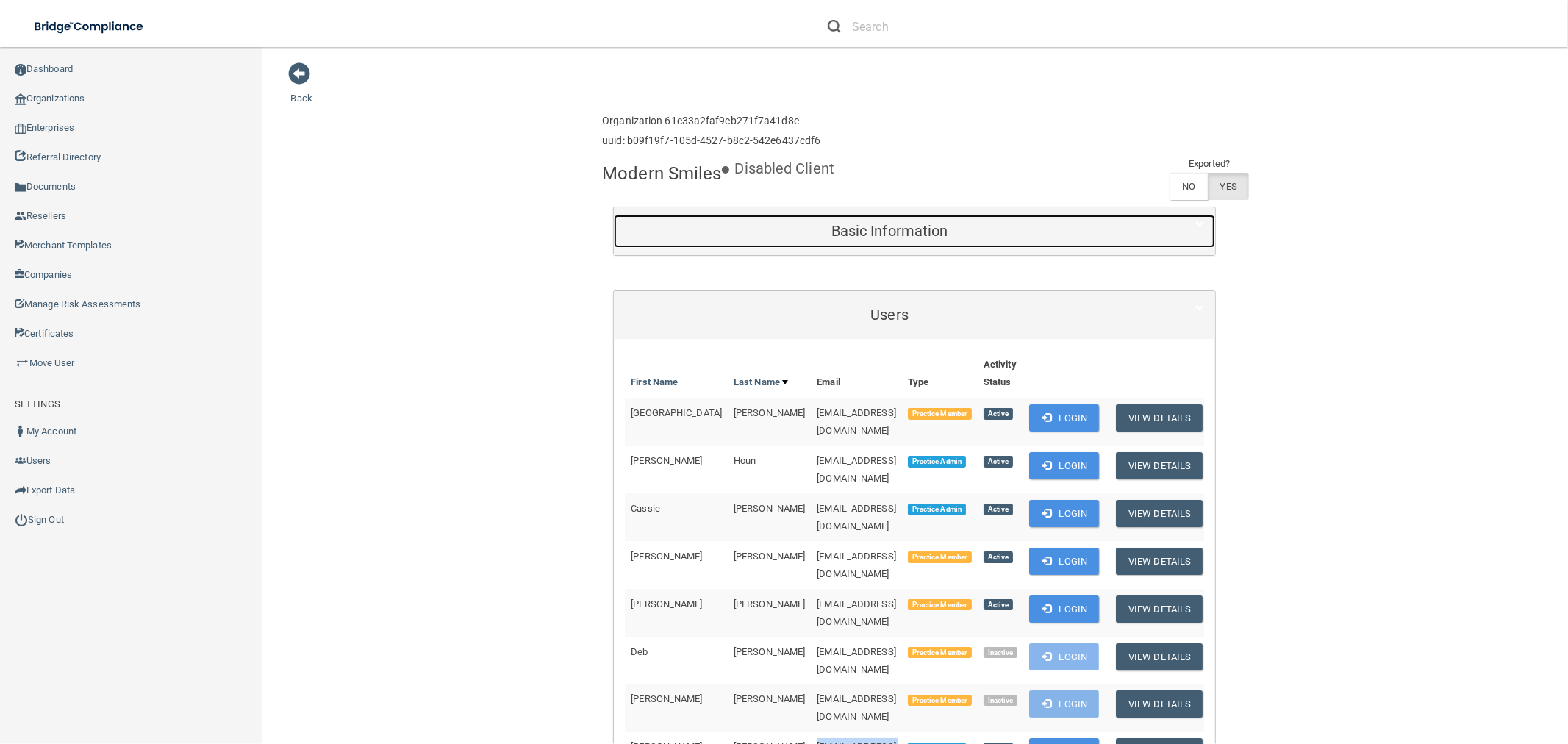
click at [833, 228] on h5 "Basic Information" at bounding box center [889, 230] width 529 height 16
